Goal: Information Seeking & Learning: Understand process/instructions

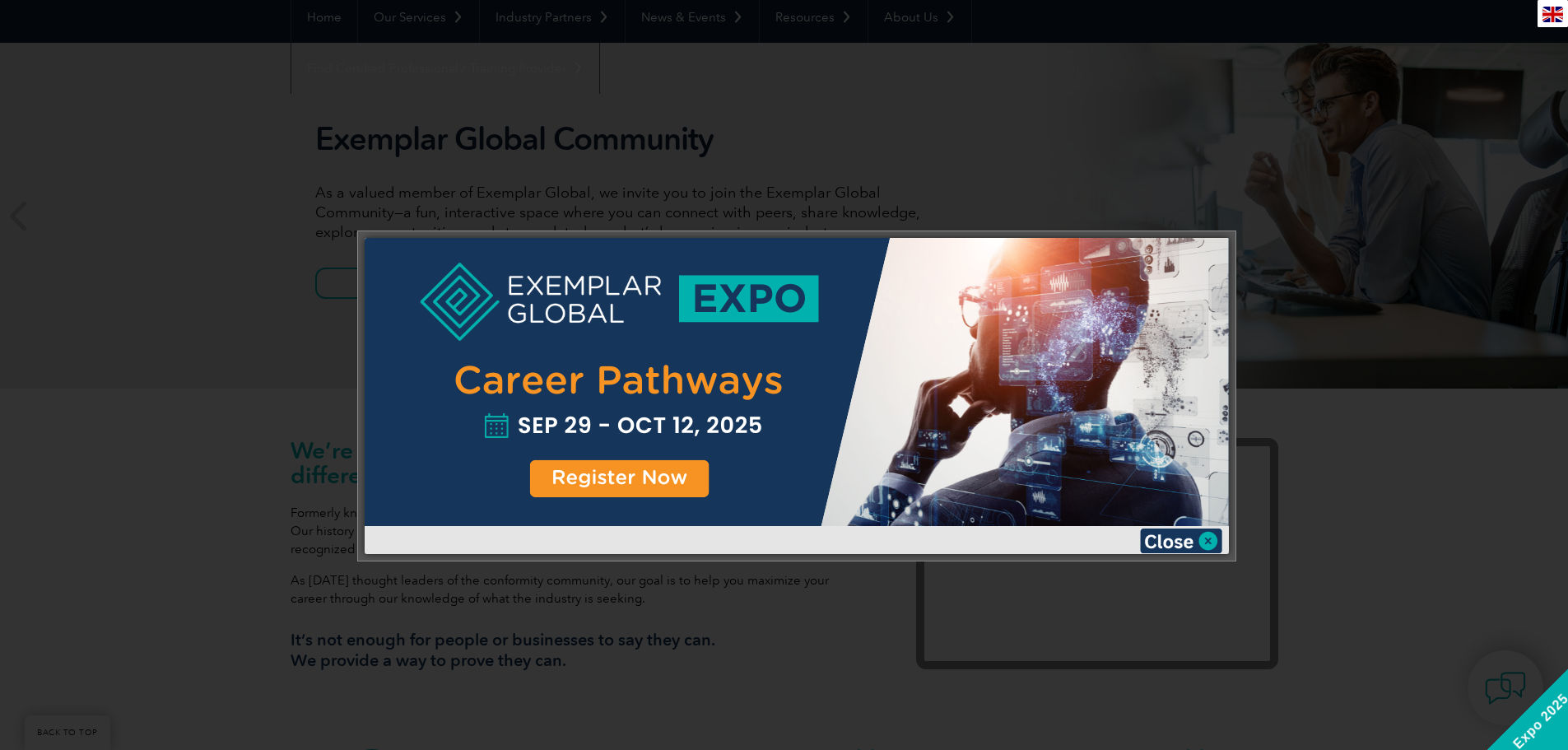
scroll to position [165, 0]
click at [1207, 539] on img at bounding box center [1181, 540] width 82 height 25
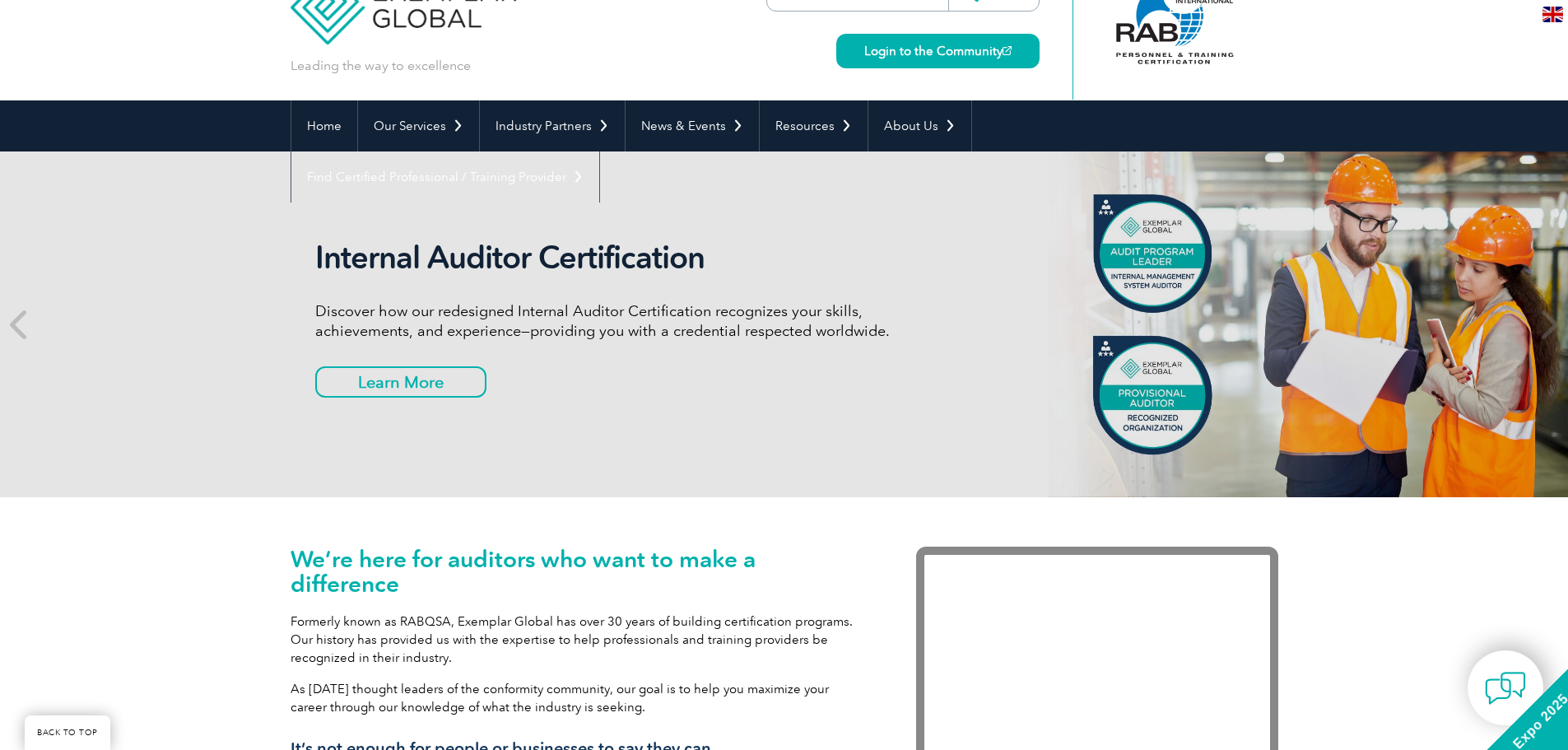
scroll to position [0, 0]
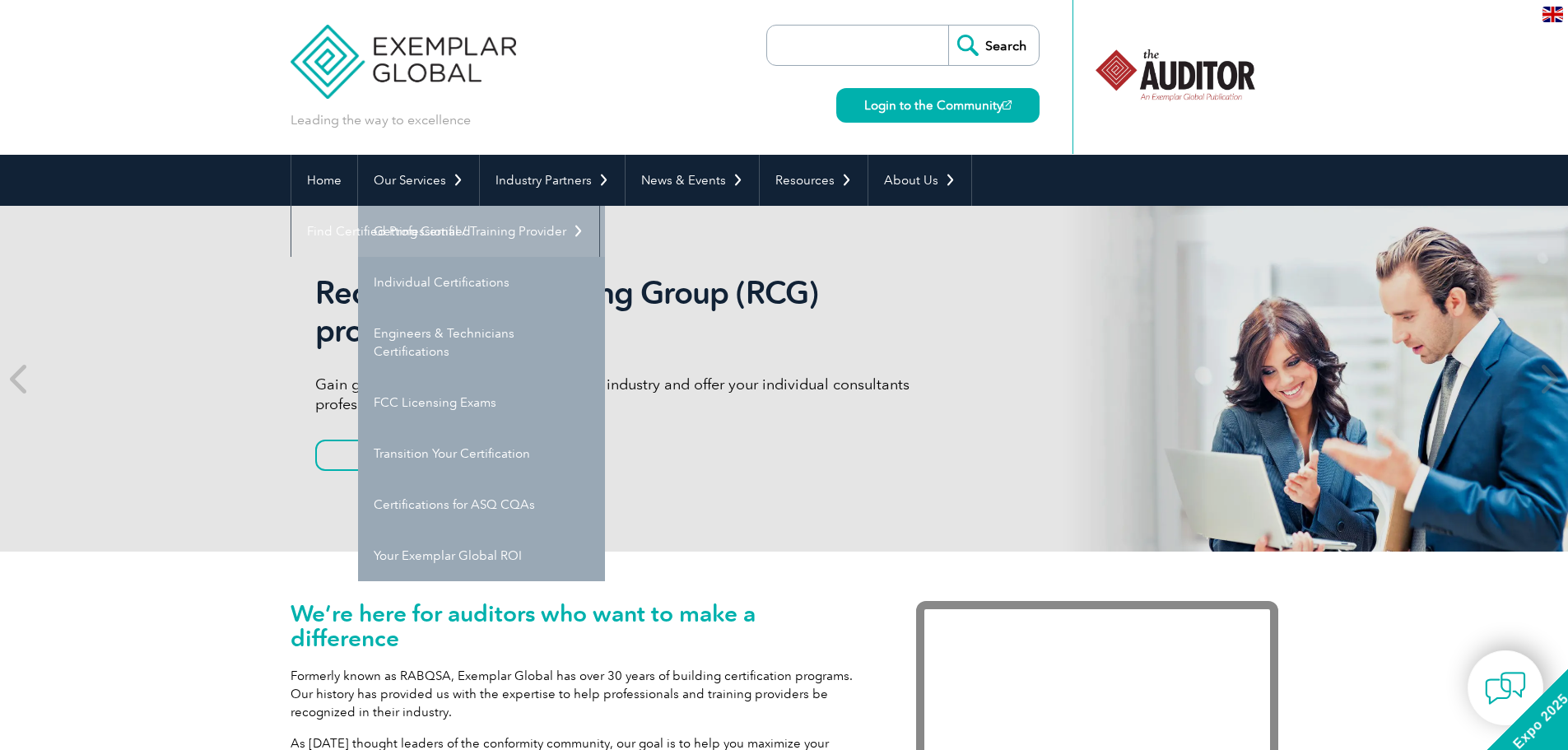
click at [421, 232] on link "Getting Certified" at bounding box center [482, 231] width 247 height 51
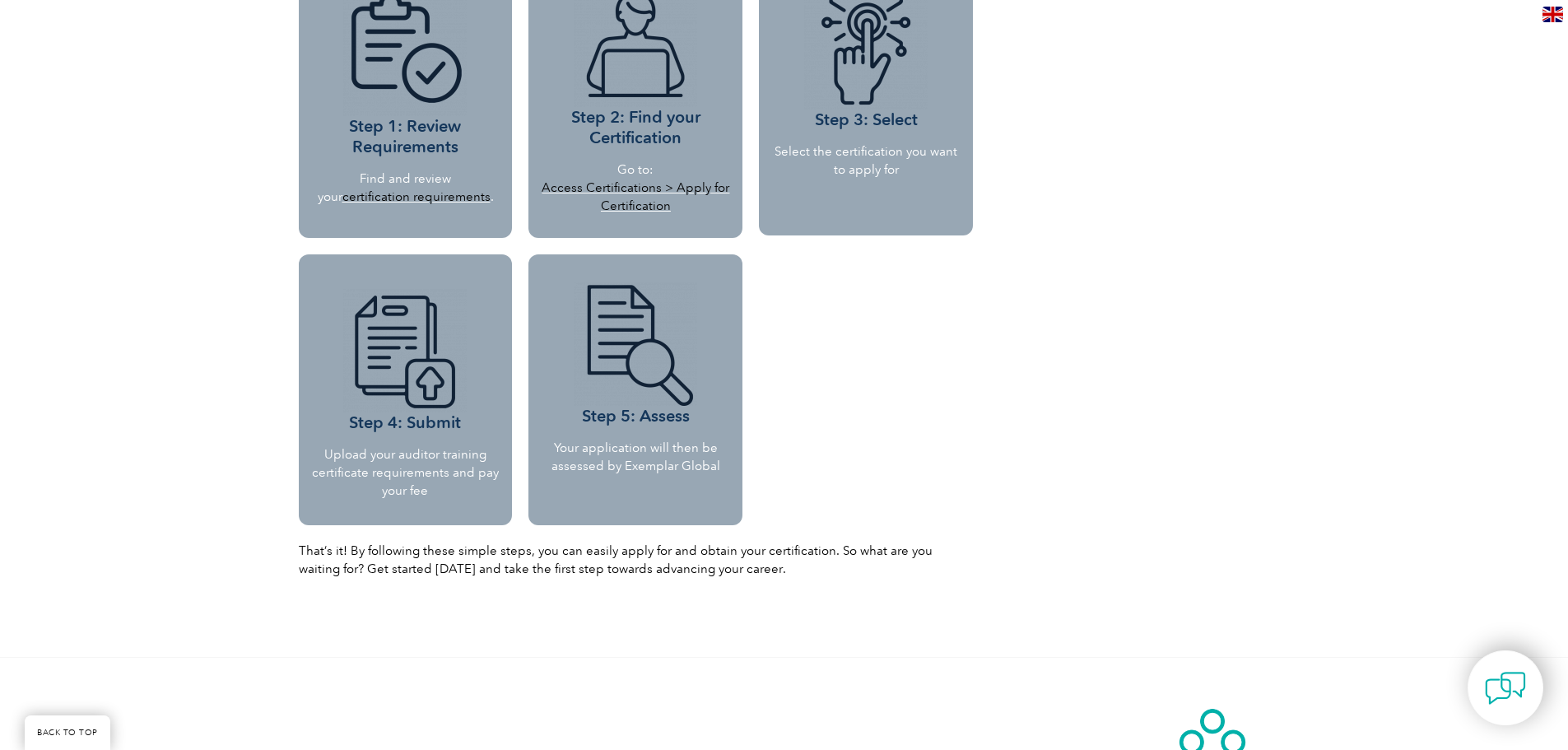
scroll to position [1481, 0]
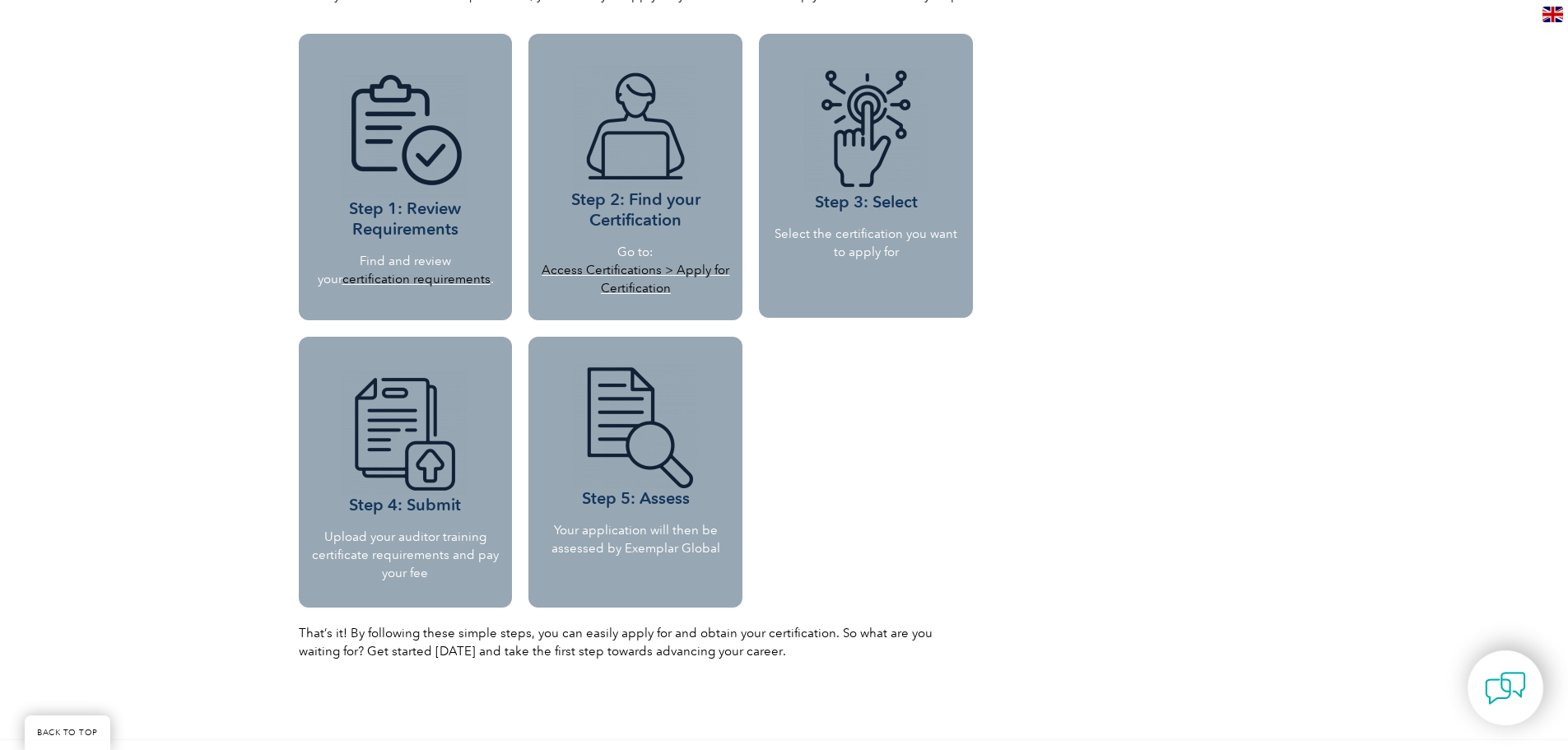
click at [432, 280] on link "certification requirements" at bounding box center [416, 279] width 148 height 15
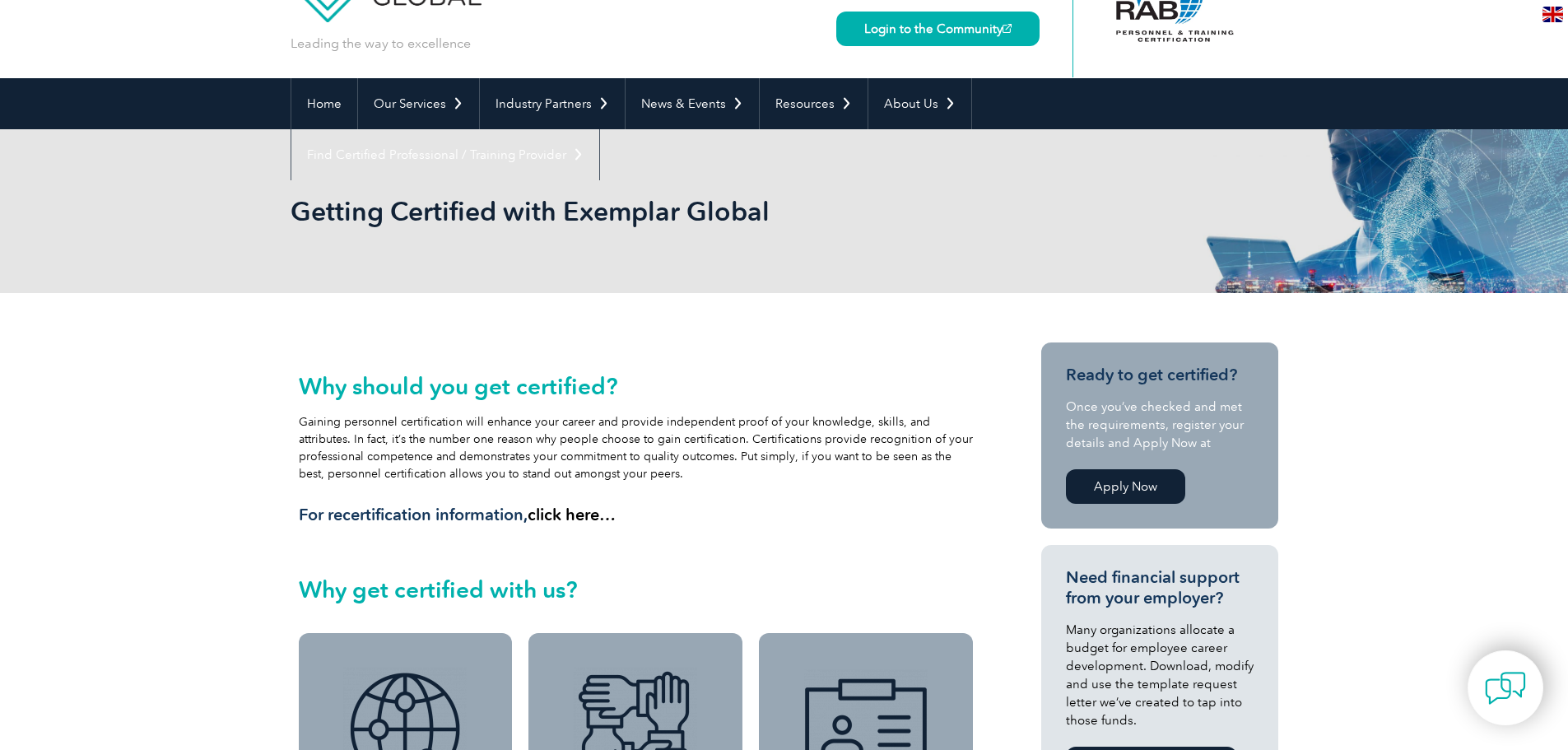
scroll to position [0, 0]
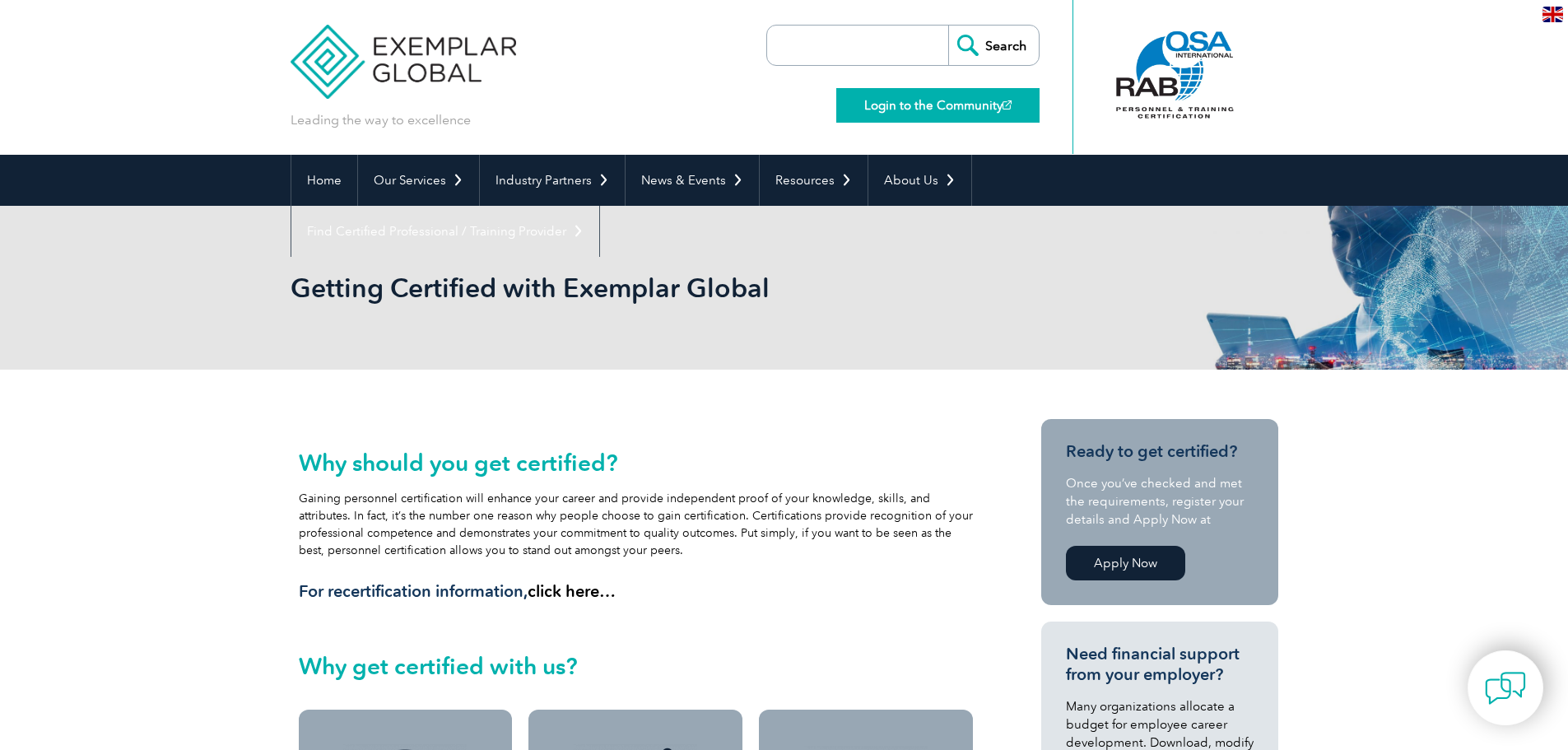
click at [946, 107] on link "Login to the Community" at bounding box center [937, 105] width 203 height 34
